Goal: Task Accomplishment & Management: Complete application form

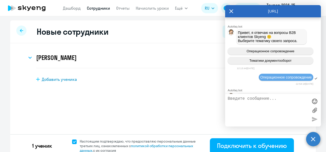
select select "english_adult_native_speaker"
select select "3"
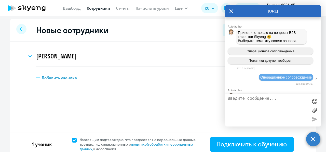
scroll to position [1458, 0]
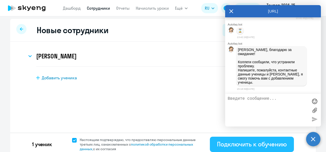
click at [217, 143] on div "Подключить к обучению" at bounding box center [252, 144] width 70 height 8
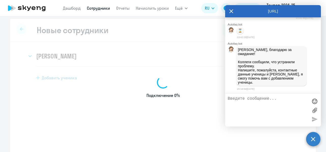
select select "english_adult_not_native_speaker"
select select "3"
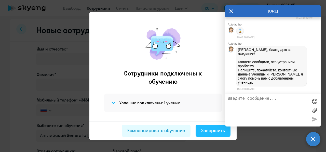
click at [210, 131] on div "Завершить" at bounding box center [213, 130] width 24 height 7
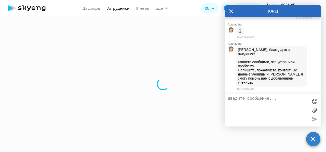
select select "30"
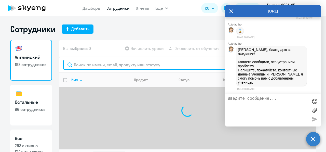
click at [85, 65] on input "text" at bounding box center [187, 65] width 249 height 10
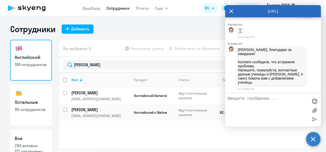
click at [230, 10] on icon at bounding box center [231, 11] width 4 height 12
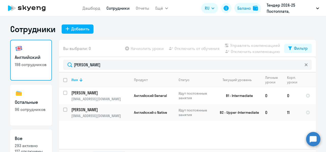
click at [113, 7] on link "Сотрудники" at bounding box center [117, 8] width 23 height 5
click at [112, 7] on link "Сотрудники" at bounding box center [117, 8] width 23 height 5
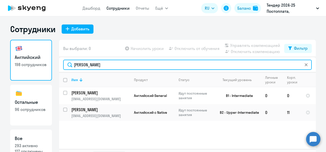
drag, startPoint x: 88, startPoint y: 66, endPoint x: 49, endPoint y: 69, distance: 38.8
click at [49, 69] on div "[DEMOGRAPHIC_DATA] 198 сотрудников Остальные 96 сотрудников Все 293 активно 127…" at bounding box center [163, 101] width 306 height 123
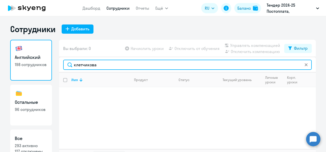
scroll to position [18, 0]
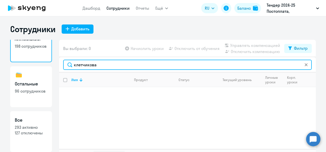
type input "клетчикова"
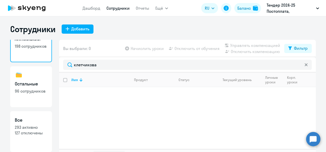
click at [21, 132] on p "127 отключены" at bounding box center [31, 133] width 33 height 6
select select "30"
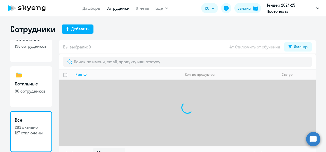
click at [33, 59] on link "Английский 198 сотрудников" at bounding box center [31, 41] width 42 height 41
select select "30"
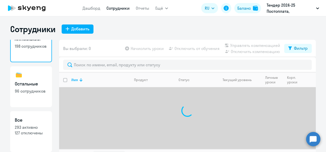
click at [119, 6] on link "Сотрудники" at bounding box center [117, 8] width 23 height 5
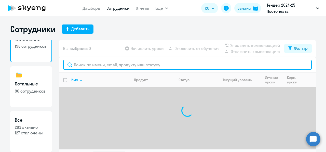
click at [96, 63] on input "text" at bounding box center [187, 65] width 249 height 10
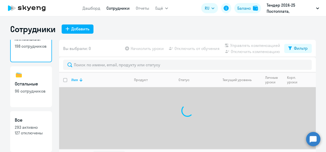
click at [113, 10] on link "Сотрудники" at bounding box center [117, 8] width 23 height 5
click at [82, 28] on div "Добавить" at bounding box center [80, 29] width 18 height 6
select select "english_adult_not_native_speaker"
select select "3"
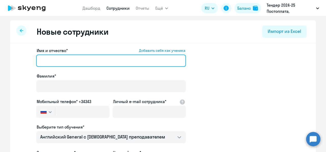
click at [74, 62] on input "Имя и отчество* Добавить себя как ученика" at bounding box center [111, 60] width 150 height 12
type input "[PERSON_NAME]"
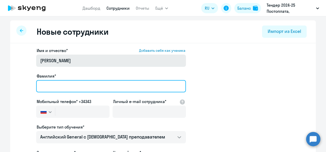
type input "Клетчикова"
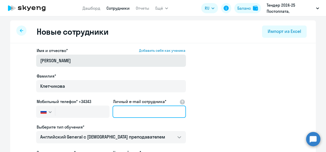
type input "[EMAIL_ADDRESS][DOMAIN_NAME]"
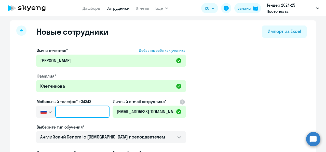
click at [73, 110] on input "text" at bounding box center [82, 111] width 54 height 12
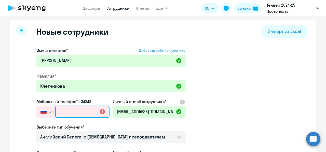
paste input "[PHONE_NUMBER]"
type input "[PHONE_NUMBER]"
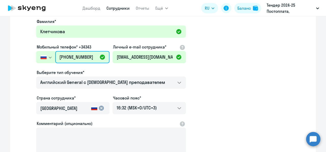
scroll to position [55, 0]
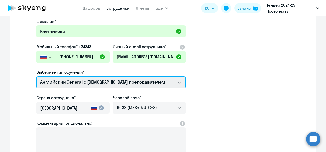
click at [159, 83] on select "Английский General с [DEMOGRAPHIC_DATA] преподавателем Английский General с рус…" at bounding box center [111, 82] width 150 height 12
select select "english_adult_native_speaker"
click at [36, 76] on select "Английский General с [DEMOGRAPHIC_DATA] преподавателем Английский General с рус…" at bounding box center [111, 82] width 150 height 12
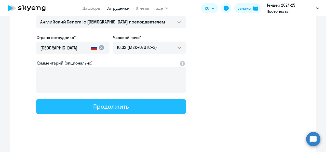
click at [138, 106] on button "Продолжить" at bounding box center [111, 106] width 150 height 15
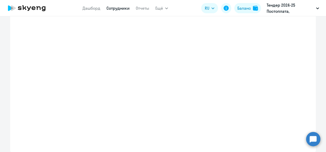
select select "english_adult_native_speaker"
select select "3"
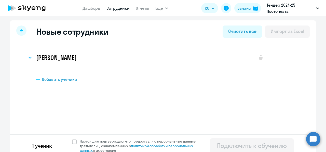
scroll to position [0, 0]
click at [88, 141] on span "Настоящим подтверждаю, что предоставляю персональные данные третьих лиц, ознако…" at bounding box center [141, 146] width 122 height 14
click at [72, 139] on input "Настоящим подтверждаю, что предоставляю персональные данные третьих лиц, ознако…" at bounding box center [72, 139] width 0 height 0
checkbox input "true"
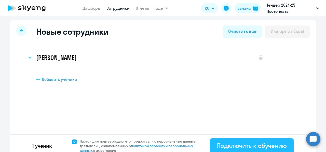
click at [213, 143] on button "Подключить к обучению" at bounding box center [252, 145] width 84 height 15
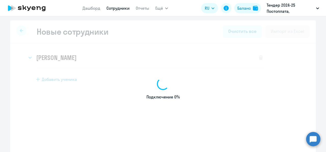
select select "english_adult_not_native_speaker"
select select "3"
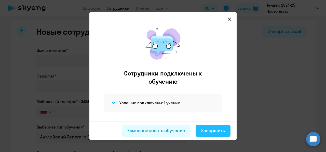
click at [204, 130] on div "Завершить" at bounding box center [213, 130] width 24 height 7
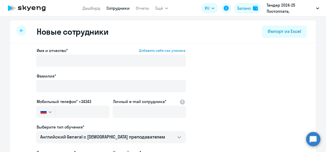
select select "30"
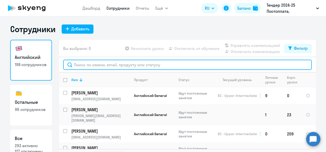
click at [83, 65] on input "text" at bounding box center [187, 65] width 249 height 10
paste input "[EMAIL_ADDRESS][DOMAIN_NAME]"
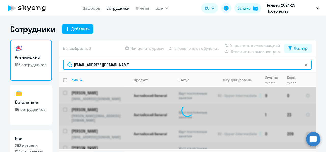
scroll to position [11, 0]
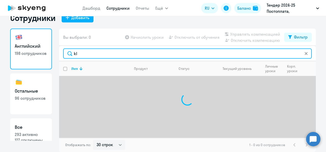
type input "k"
type input "[PERSON_NAME]"
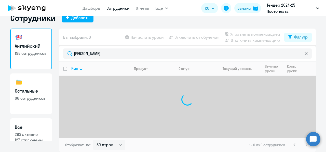
click at [312, 140] on circle at bounding box center [313, 139] width 14 height 14
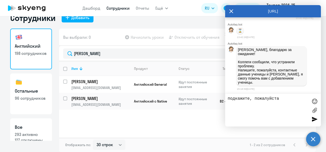
scroll to position [1458, 0]
click at [287, 99] on textarea "подкажите, пожалуйста" at bounding box center [268, 110] width 80 height 28
drag, startPoint x: 285, startPoint y: 101, endPoint x: 220, endPoint y: 103, distance: 65.2
click at [220, 103] on body "Дашборд Сотрудники Отчеты Ещё Дашборд Сотрудники Отчеты Начислить уроки Докумен…" at bounding box center [163, 76] width 326 height 152
paste textarea "[PERSON_NAME]"
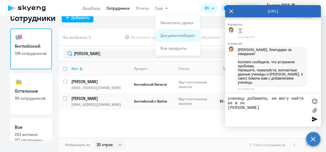
paste textarea "[EMAIL_ADDRESS][DOMAIN_NAME]"
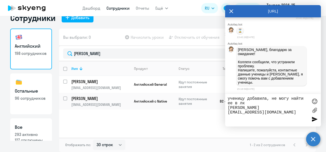
paste textarea "[PHONE_NUMBER]"
type textarea "ученицу добавила, не могу найти ее в лк [PERSON_NAME] [EMAIL_ADDRESS][DOMAIN_NA…"
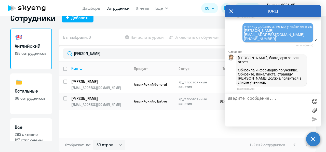
scroll to position [1525, 0]
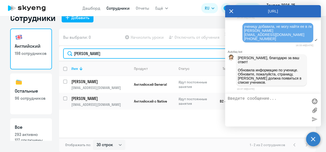
click at [191, 55] on input "[PERSON_NAME]" at bounding box center [187, 53] width 249 height 10
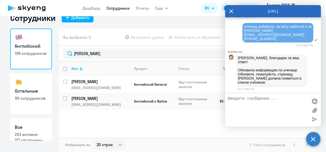
click at [229, 12] on icon at bounding box center [231, 11] width 4 height 12
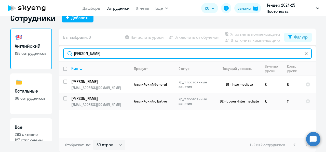
click at [294, 55] on input "[PERSON_NAME]" at bounding box center [187, 53] width 249 height 10
type input "олес"
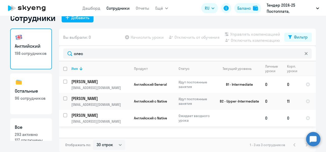
click at [106, 114] on p "[PERSON_NAME]" at bounding box center [100, 115] width 58 height 6
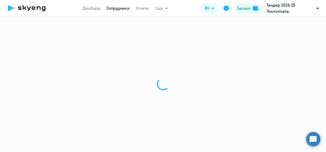
select select "english"
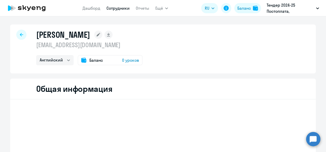
click at [126, 58] on span "0 уроков" at bounding box center [130, 60] width 17 height 6
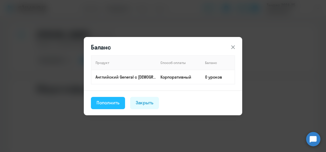
click at [114, 103] on div "Пополнить" at bounding box center [108, 102] width 23 height 7
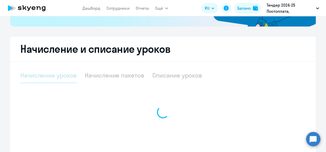
select select "10"
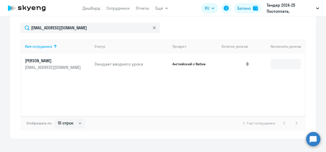
scroll to position [216, 0]
click at [277, 65] on input "32" at bounding box center [285, 64] width 31 height 10
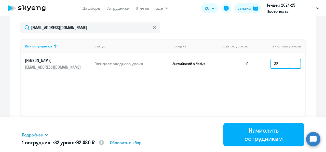
type input "32"
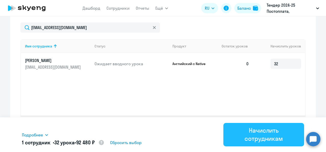
click at [256, 134] on div "Начислить сотрудникам" at bounding box center [263, 134] width 66 height 16
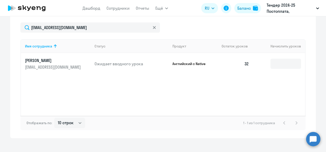
click at [115, 13] on nav "Дашборд Сотрудники Отчеты" at bounding box center [116, 8] width 67 height 10
click at [114, 9] on link "Сотрудники" at bounding box center [117, 8] width 23 height 5
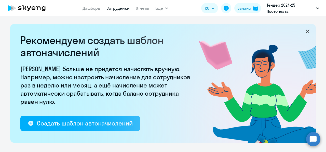
select select "30"
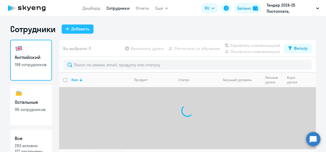
click at [69, 32] on button "Добавить" at bounding box center [78, 28] width 32 height 9
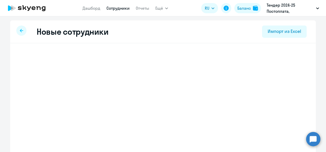
select select "english_adult_not_native_speaker"
select select "3"
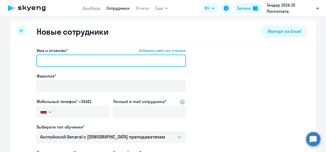
click at [73, 63] on input "Имя и отчество* Добавить себя как ученика" at bounding box center [111, 60] width 150 height 12
paste input "[PERSON_NAME]"
drag, startPoint x: 59, startPoint y: 60, endPoint x: 30, endPoint y: 61, distance: 29.1
click at [30, 61] on app-new-student-form "Имя и отчество* Добавить себя как ученика [PERSON_NAME]* Мобильный телефон* +34…" at bounding box center [162, 138] width 289 height 182
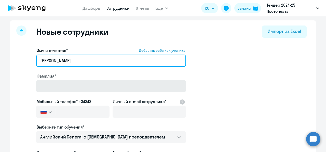
type input "[PERSON_NAME]"
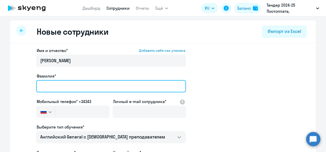
click at [50, 84] on input "Фамилия*" at bounding box center [111, 86] width 150 height 12
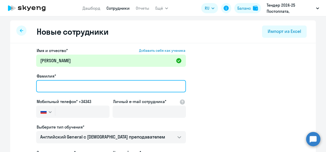
paste input "Талмазaн"
type input "Талмазaн"
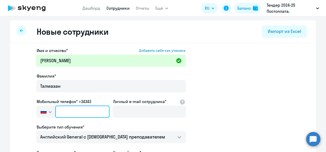
click at [61, 110] on input "text" at bounding box center [82, 111] width 54 height 12
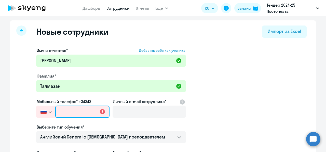
paste input "[PHONE_NUMBER]"
type input "[PHONE_NUMBER]"
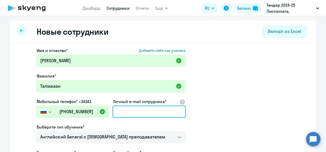
click at [128, 113] on input "Личный e-mail сотрудника*" at bounding box center [149, 111] width 73 height 12
paste input "[EMAIL_ADDRESS][DOMAIN_NAME]"
type input "[EMAIL_ADDRESS][DOMAIN_NAME]"
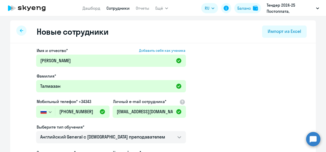
click at [214, 110] on app-new-student-form "Имя и отчество* Добавить себя как ученика [PERSON_NAME]* [PERSON_NAME] телефон*…" at bounding box center [162, 138] width 289 height 182
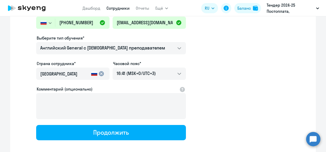
scroll to position [90, 0]
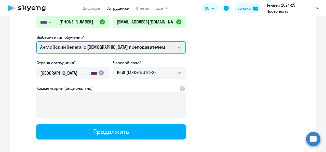
click at [135, 47] on select "Английский General с [DEMOGRAPHIC_DATA] преподавателем Английский General с рус…" at bounding box center [111, 47] width 150 height 12
select select "english_adult_not_native_speaker_premium"
click at [36, 41] on select "Английский General с [DEMOGRAPHIC_DATA] преподавателем Английский General с рус…" at bounding box center [111, 47] width 150 height 12
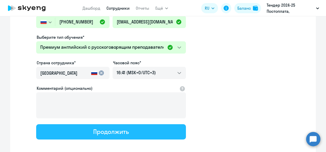
click at [114, 134] on div "Продолжить" at bounding box center [110, 131] width 35 height 8
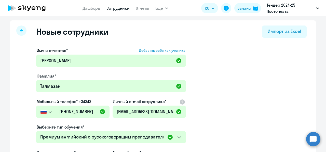
select select "english_adult_not_native_speaker_premium"
select select "3"
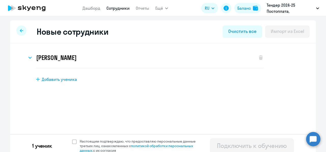
click at [116, 138] on div "1 ученик Настоящим подтверждаю, что предоставляю персональные данные третьих ли…" at bounding box center [163, 145] width 306 height 23
click at [108, 143] on span "Настоящим подтверждаю, что предоставляю персональные данные третьих лиц, ознако…" at bounding box center [141, 146] width 122 height 14
click at [72, 139] on input "Настоящим подтверждаю, что предоставляю персональные данные третьих лиц, ознако…" at bounding box center [72, 139] width 0 height 0
checkbox input "true"
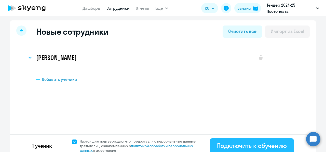
click at [214, 145] on button "Подключить к обучению" at bounding box center [252, 145] width 84 height 15
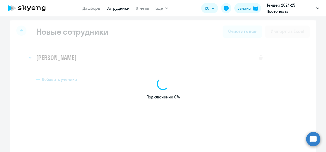
select select "english_adult_not_native_speaker"
select select "3"
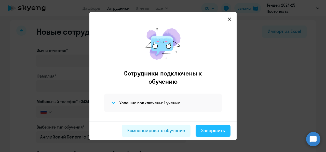
click at [203, 131] on div "Завершить" at bounding box center [213, 130] width 24 height 7
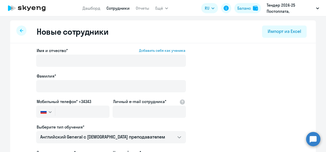
select select "30"
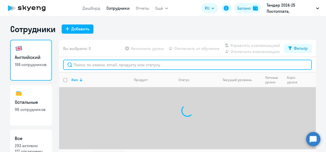
click at [101, 67] on input "text" at bounding box center [187, 65] width 249 height 10
paste input "[EMAIL_ADDRESS][DOMAIN_NAME]"
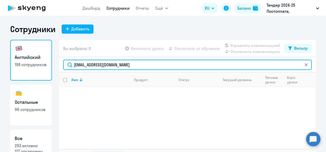
scroll to position [11, 0]
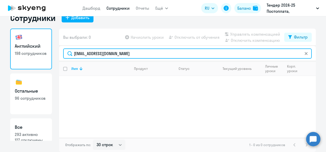
click at [141, 52] on input "[EMAIL_ADDRESS][DOMAIN_NAME]" at bounding box center [187, 53] width 249 height 10
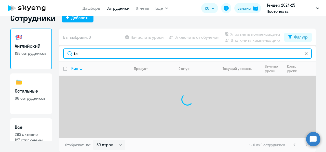
type input "t"
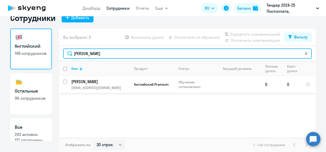
type input "[PERSON_NAME]"
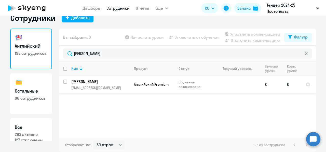
click at [110, 89] on p "[EMAIL_ADDRESS][DOMAIN_NAME]" at bounding box center [100, 87] width 58 height 5
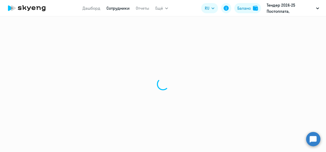
select select "english"
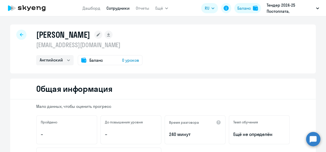
click at [125, 57] on div "Баланс 0 уроков" at bounding box center [110, 60] width 65 height 10
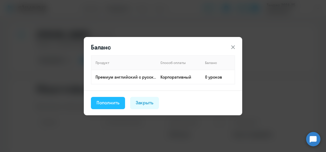
click at [108, 106] on button "Пополнить" at bounding box center [108, 103] width 34 height 12
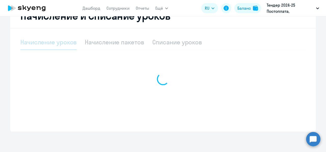
select select "10"
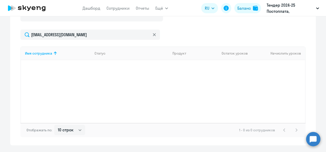
scroll to position [166, 0]
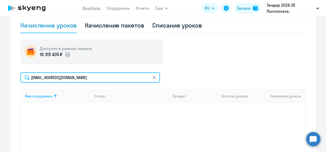
click at [96, 77] on input "[EMAIL_ADDRESS][DOMAIN_NAME]" at bounding box center [90, 77] width 140 height 10
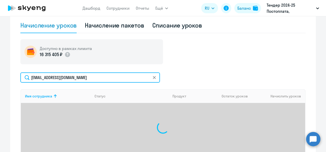
type input "[EMAIL_ADDRESS][DOMAIN_NAME]"
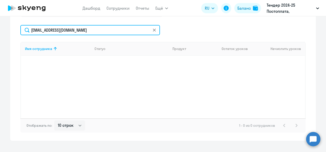
scroll to position [214, 0]
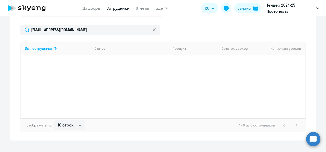
click at [115, 9] on link "Сотрудники" at bounding box center [117, 8] width 23 height 5
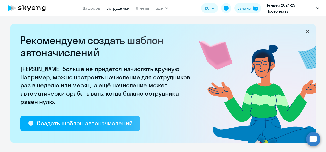
select select "30"
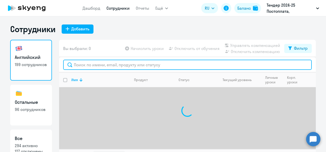
click at [100, 67] on input "text" at bounding box center [187, 65] width 249 height 10
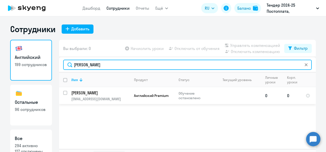
type input "[PERSON_NAME]"
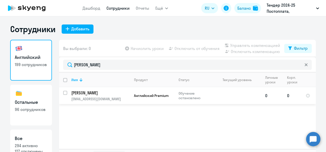
click at [114, 99] on p "[EMAIL_ADDRESS][DOMAIN_NAME]" at bounding box center [100, 99] width 58 height 5
select select "english"
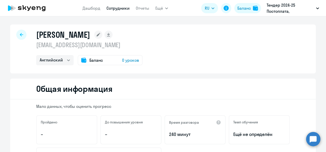
click at [125, 67] on div "[PERSON_NAME] [EMAIL_ADDRESS][DOMAIN_NAME] Английский Баланс 0 уроков" at bounding box center [163, 48] width 306 height 49
click at [125, 60] on span "0 уроков" at bounding box center [130, 60] width 17 height 6
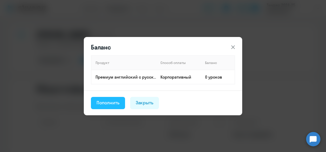
click at [114, 98] on button "Пополнить" at bounding box center [108, 103] width 34 height 12
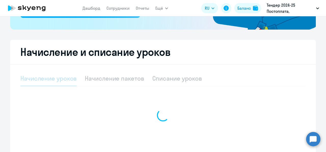
select select "10"
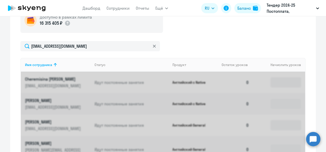
scroll to position [197, 0]
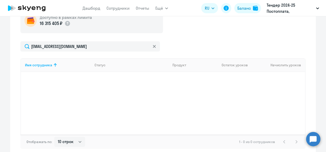
click at [315, 138] on circle at bounding box center [313, 139] width 14 height 14
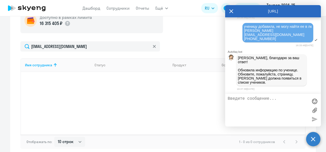
scroll to position [0, 0]
click at [259, 102] on textarea at bounding box center [268, 110] width 80 height 28
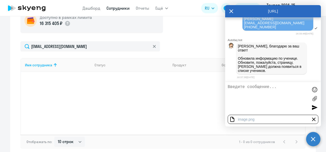
click at [107, 10] on link "Сотрудники" at bounding box center [117, 8] width 23 height 5
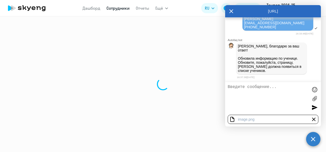
select select "30"
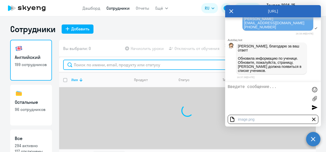
click at [105, 65] on input "text" at bounding box center [187, 65] width 249 height 10
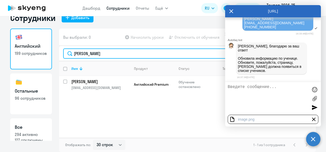
type input "[PERSON_NAME]"
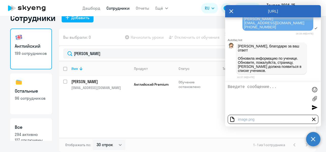
click at [232, 13] on icon at bounding box center [231, 11] width 4 height 12
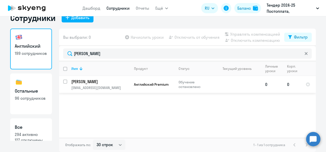
click at [183, 90] on td "Обучение остановлено" at bounding box center [193, 84] width 39 height 17
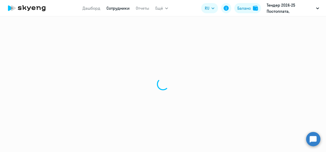
select select "english"
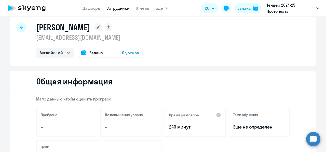
scroll to position [7, 0]
click at [21, 29] on icon at bounding box center [21, 28] width 3 height 4
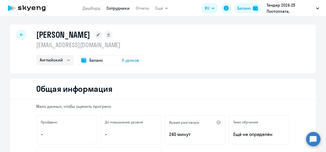
select select "30"
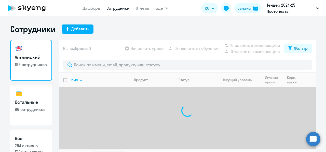
click at [26, 132] on link "Все 294 активно 127 отключены" at bounding box center [31, 149] width 42 height 41
select select "30"
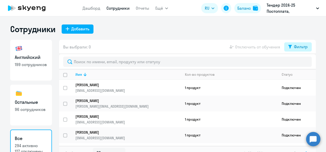
click at [294, 48] on div "Фильтр" at bounding box center [301, 47] width 14 height 6
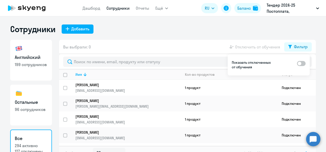
click at [302, 65] on span at bounding box center [301, 63] width 9 height 5
click at [297, 63] on input "checkbox" at bounding box center [297, 63] width 0 height 0
checkbox input "true"
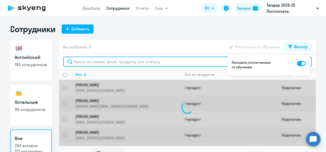
click at [210, 64] on input "text" at bounding box center [187, 62] width 249 height 10
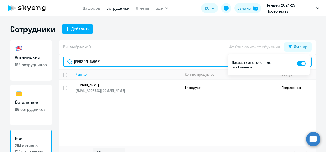
type input "[PERSON_NAME]"
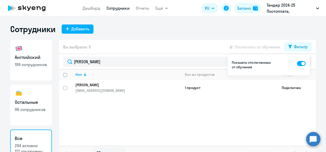
click at [39, 59] on h3 "Английский" at bounding box center [31, 57] width 33 height 7
select select "30"
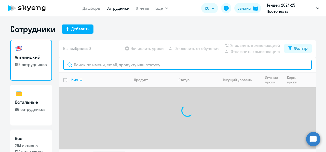
click at [84, 63] on input "text" at bounding box center [187, 65] width 249 height 10
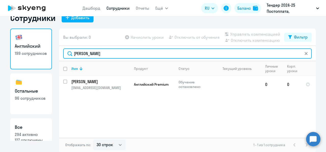
type input "[PERSON_NAME]"
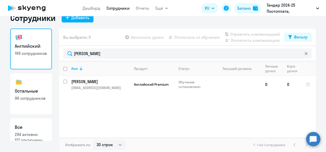
click at [312, 136] on circle at bounding box center [313, 139] width 14 height 14
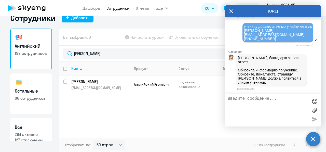
scroll to position [1543, 0]
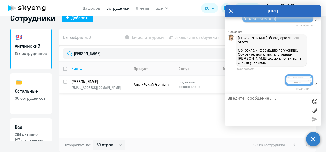
click at [124, 82] on p "[PERSON_NAME]" at bounding box center [100, 82] width 58 height 6
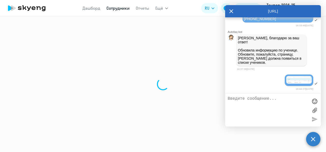
select select "english"
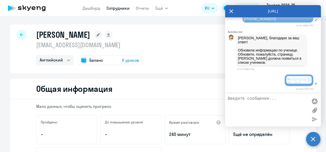
click at [127, 59] on span "0 уроков" at bounding box center [130, 60] width 17 height 6
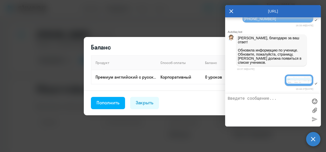
click at [106, 112] on footer "Пополнить Закрыть" at bounding box center [163, 102] width 158 height 25
click at [105, 104] on div "Пополнить" at bounding box center [108, 102] width 23 height 7
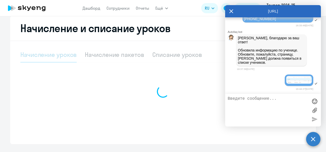
select select "10"
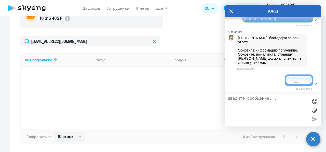
scroll to position [203, 0]
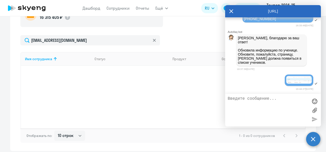
click at [262, 111] on textarea at bounding box center [268, 110] width 80 height 28
paste textarea "н"
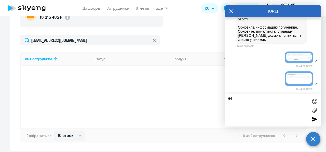
type textarea "н"
type textarea "здесь не могу начислить уроки сотруднику"
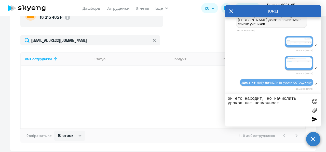
type textarea "он его находит, но начислить уроков нет возможности"
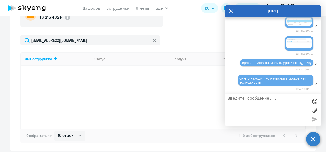
scroll to position [1599, 0]
click at [291, 25] on img at bounding box center [298, 22] width 25 height 8
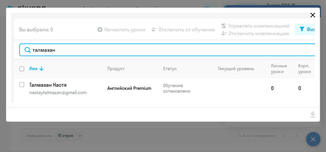
click at [307, 16] on button "Close" at bounding box center [312, 15] width 11 height 9
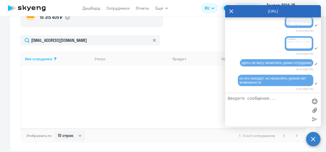
click at [286, 47] on img at bounding box center [298, 43] width 25 height 11
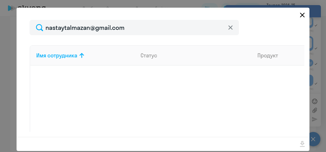
click at [298, 13] on icon "Close" at bounding box center [302, 15] width 8 height 8
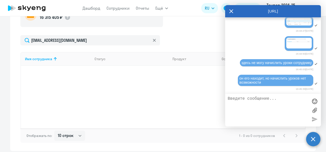
click at [187, 94] on div "Имя сотрудника Статус Продукт Остаток уроков Начислить уроков" at bounding box center [162, 90] width 285 height 76
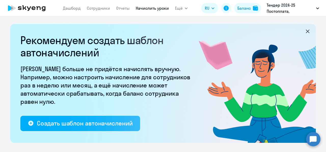
select select "10"
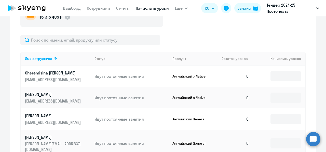
scroll to position [206, 0]
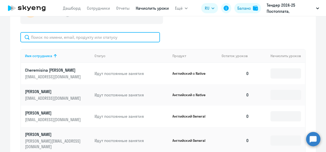
click at [103, 37] on input "text" at bounding box center [90, 37] width 140 height 10
type input "о"
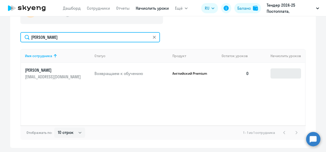
type input "[PERSON_NAME]"
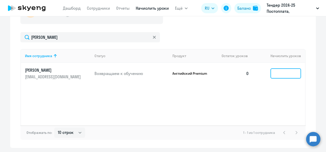
click at [274, 72] on input at bounding box center [285, 73] width 31 height 10
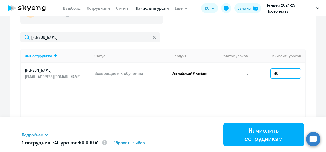
type input "4"
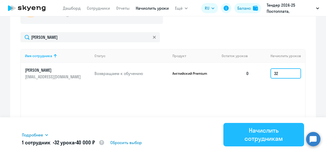
type input "32"
click at [258, 132] on div "Начислить сотрудникам" at bounding box center [263, 134] width 66 height 16
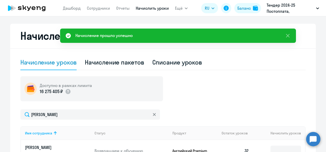
scroll to position [126, 0]
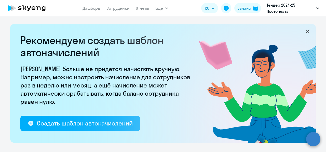
select select "10"
